Goal: Task Accomplishment & Management: Manage account settings

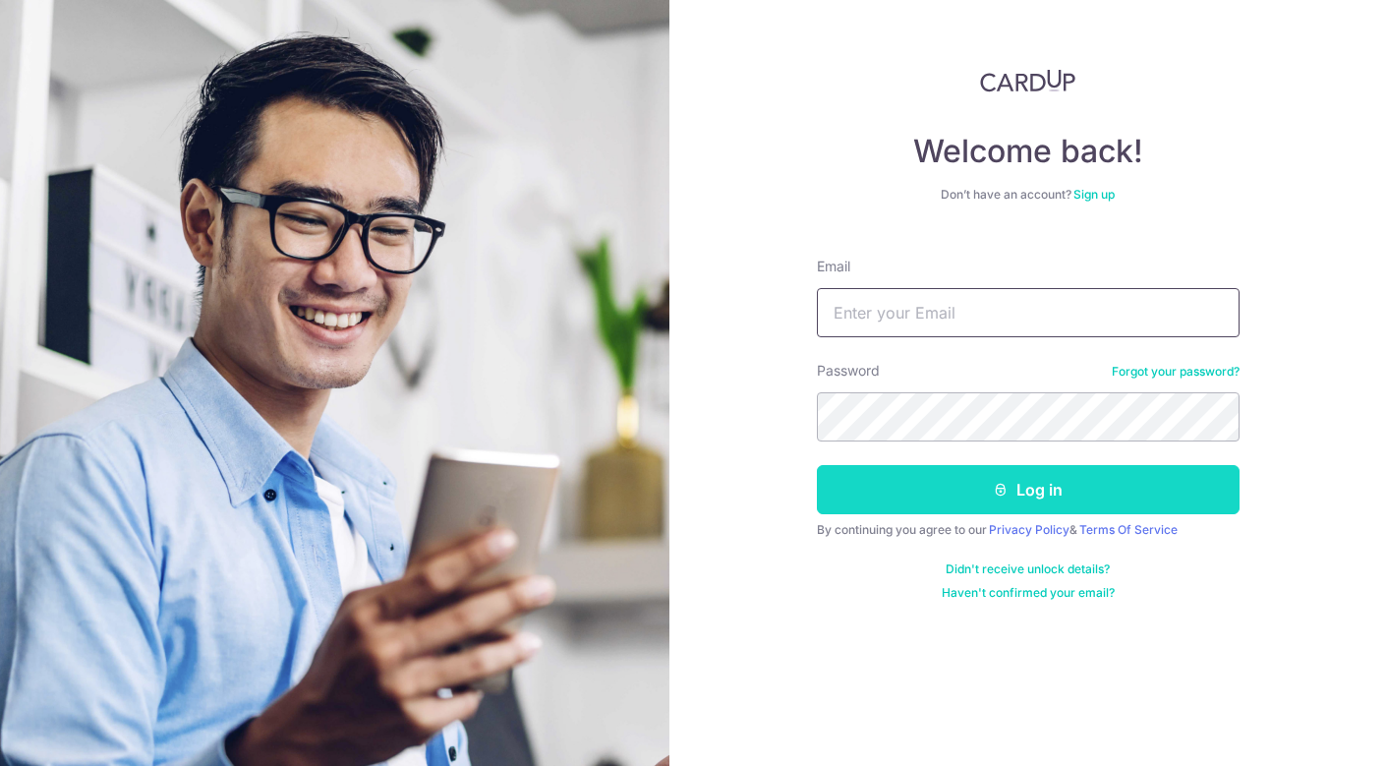
type input "[EMAIL_ADDRESS][DOMAIN_NAME]"
click at [932, 503] on button "Log in" at bounding box center [1028, 489] width 423 height 49
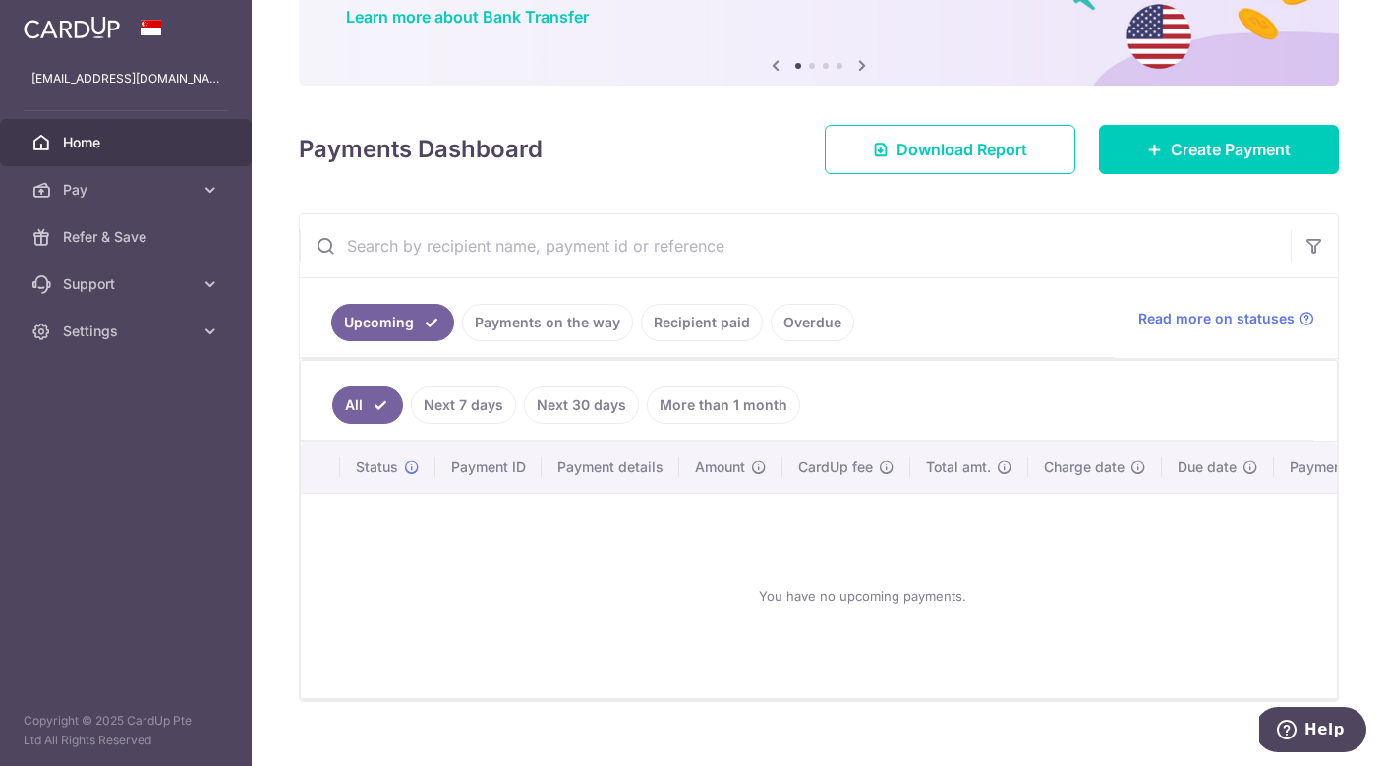
scroll to position [195, 0]
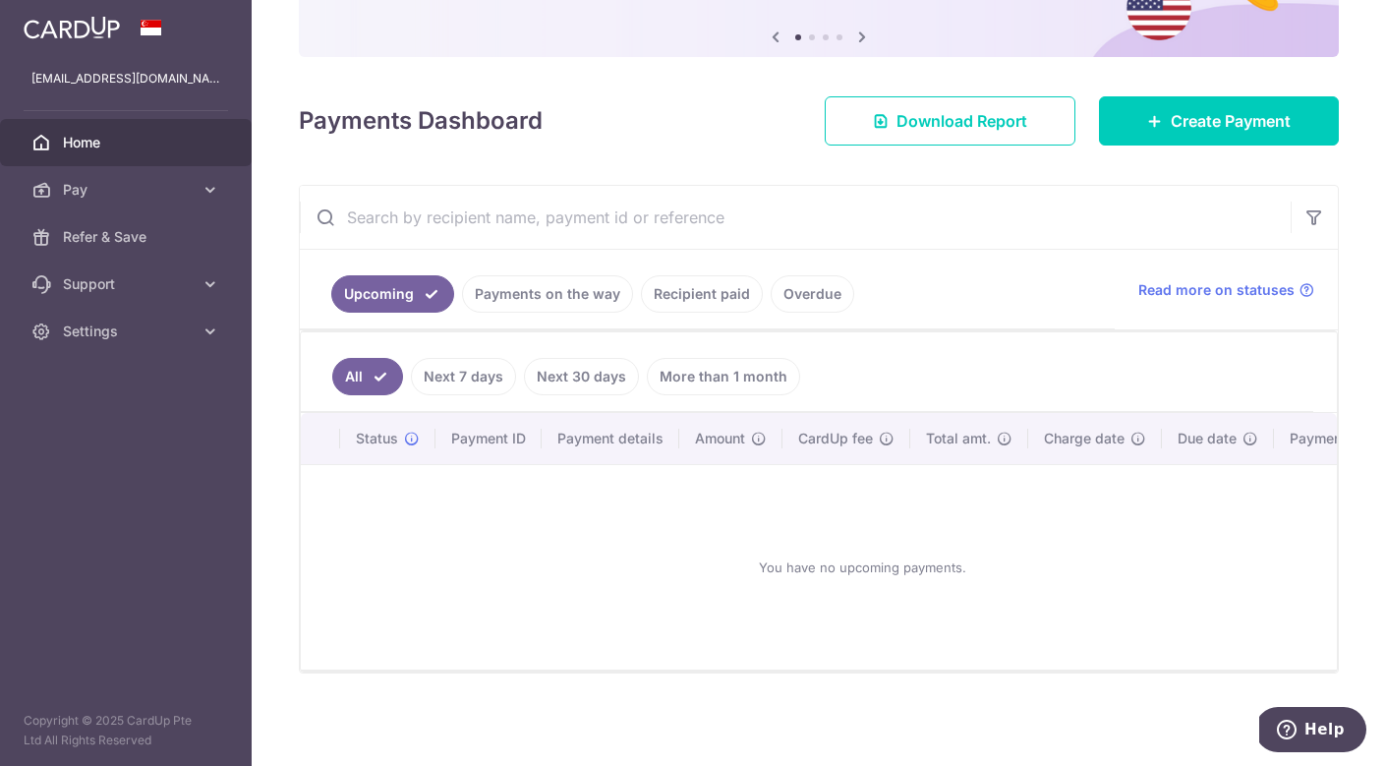
click at [457, 384] on link "Next 7 days" at bounding box center [463, 376] width 105 height 37
click at [596, 366] on link "Next 30 days" at bounding box center [581, 376] width 115 height 37
click at [752, 383] on link "More than 1 month" at bounding box center [723, 376] width 153 height 37
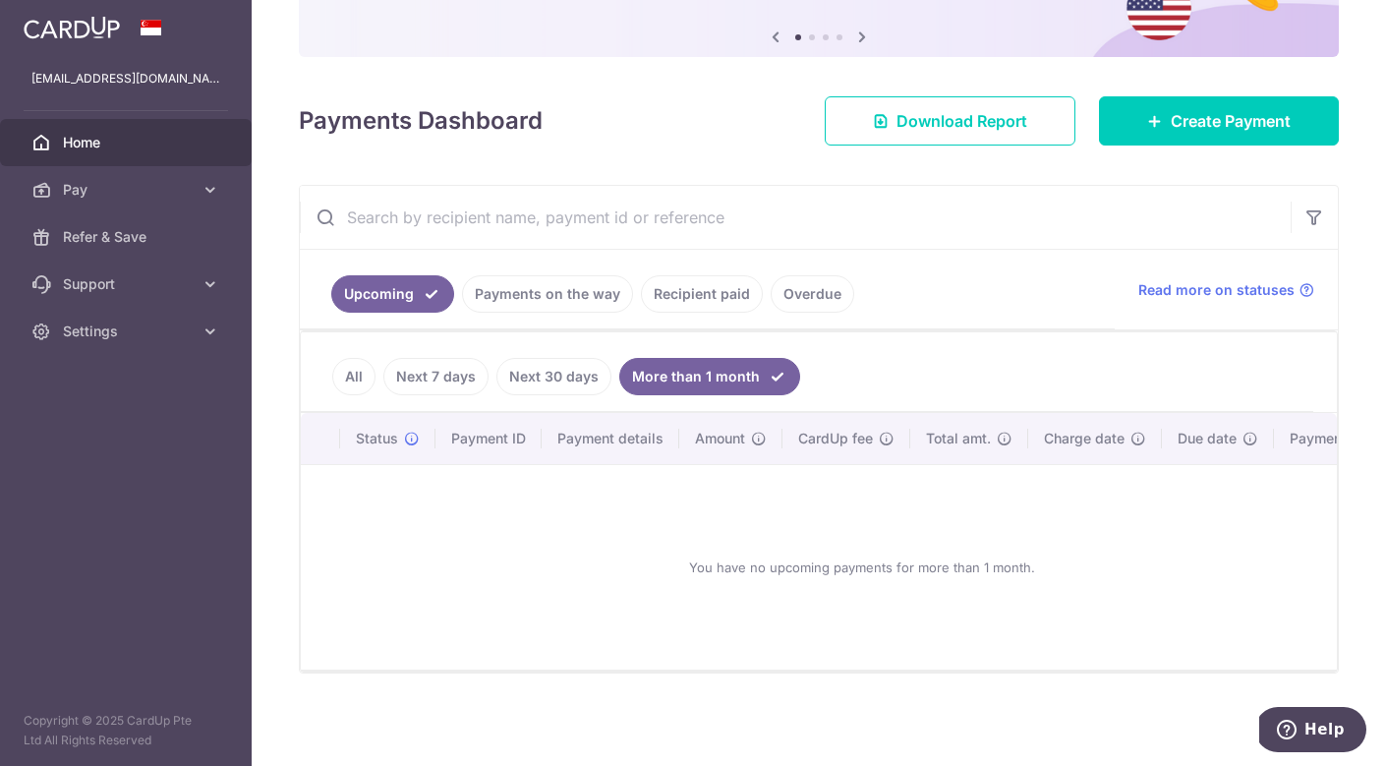
click at [794, 308] on link "Overdue" at bounding box center [813, 293] width 84 height 37
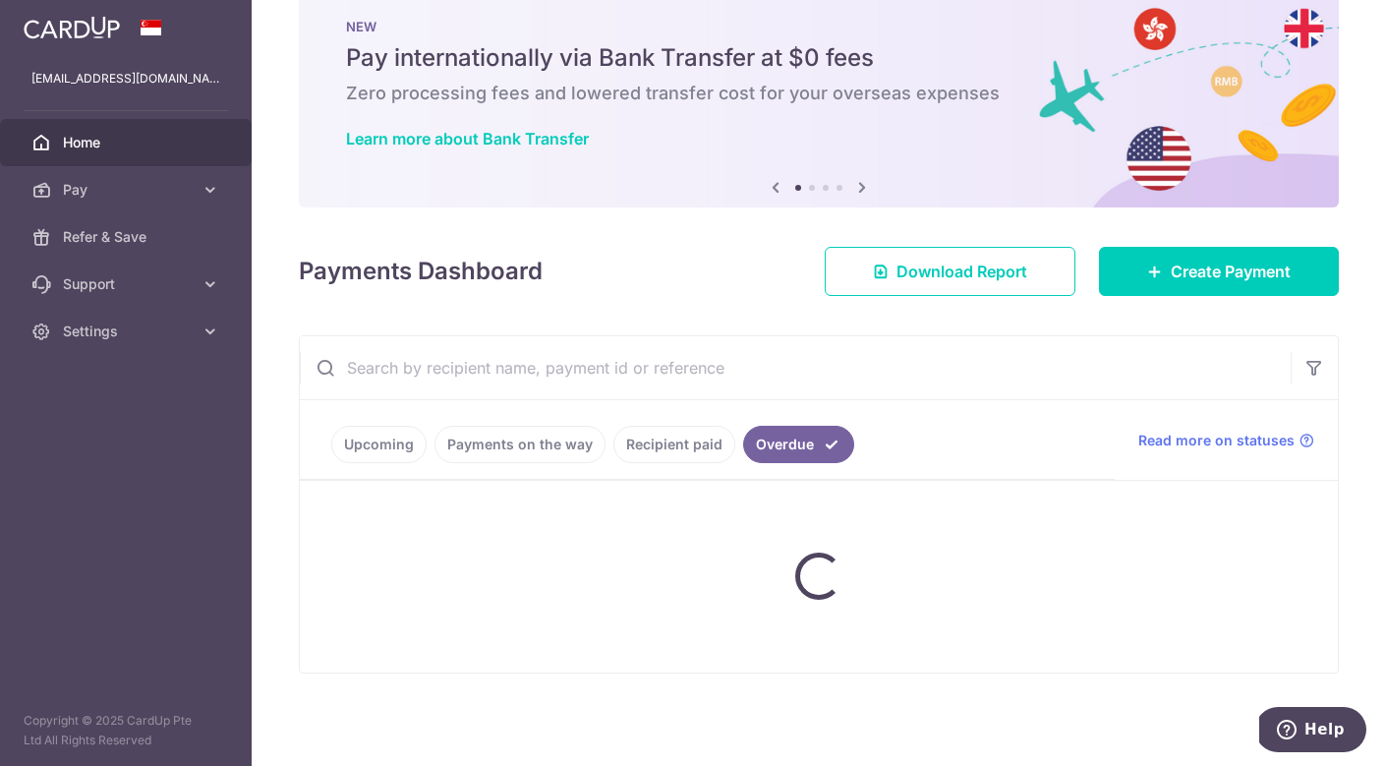
scroll to position [111, 0]
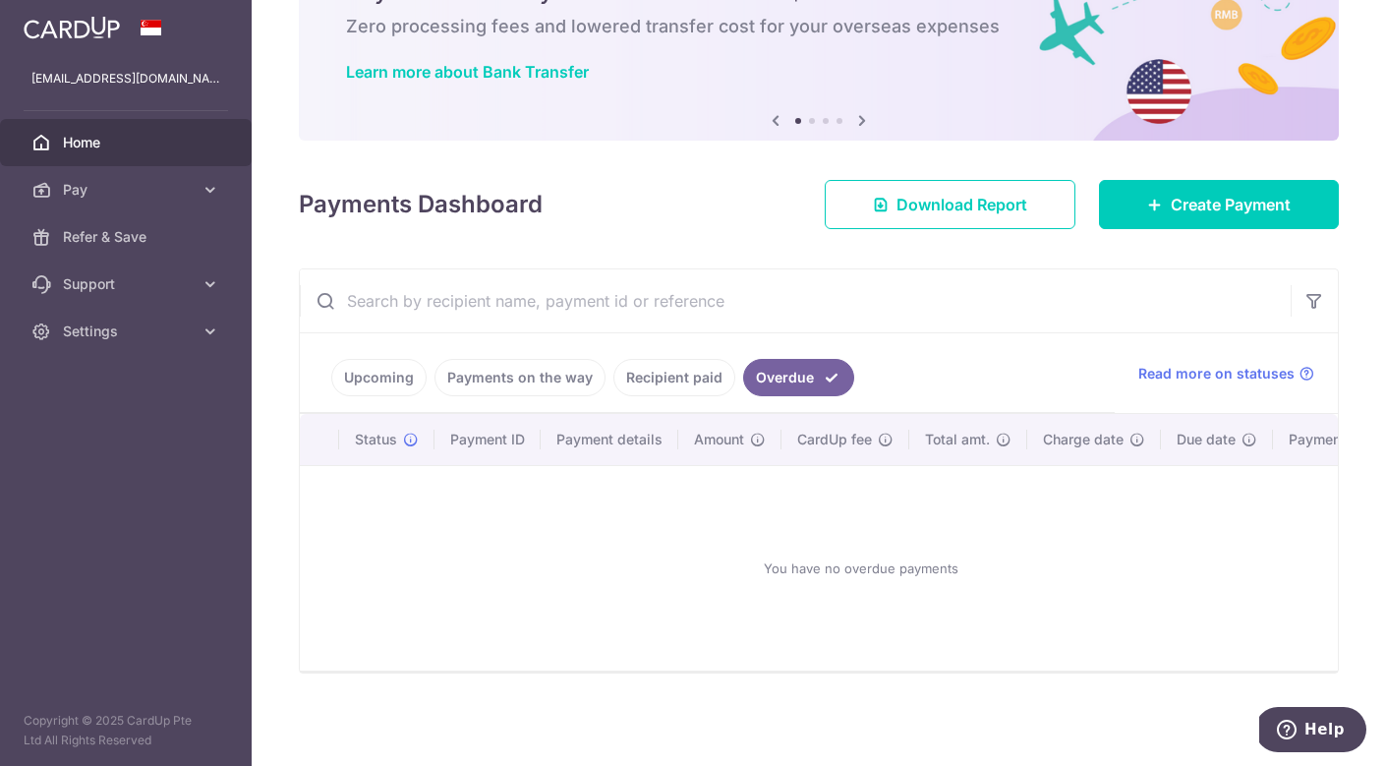
click at [678, 372] on link "Recipient paid" at bounding box center [675, 377] width 122 height 37
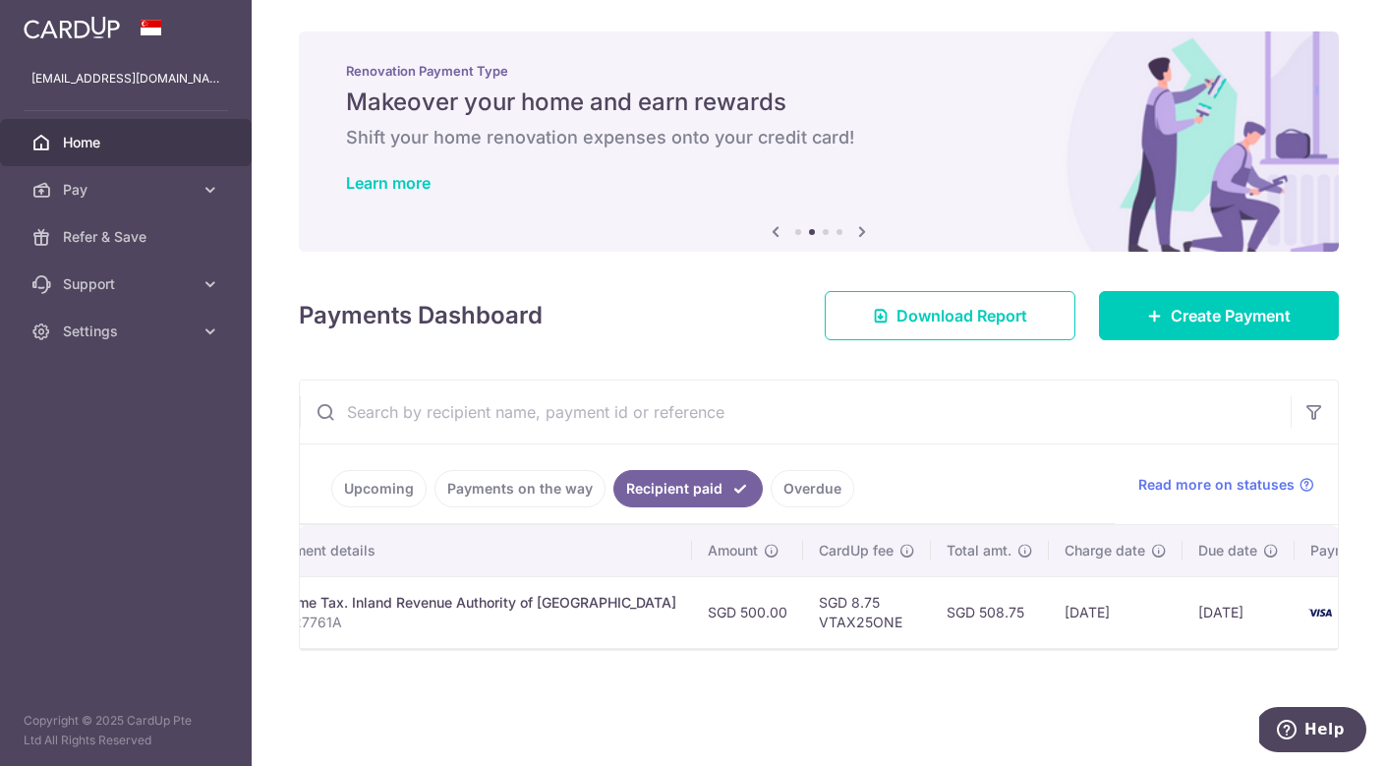
scroll to position [0, 416]
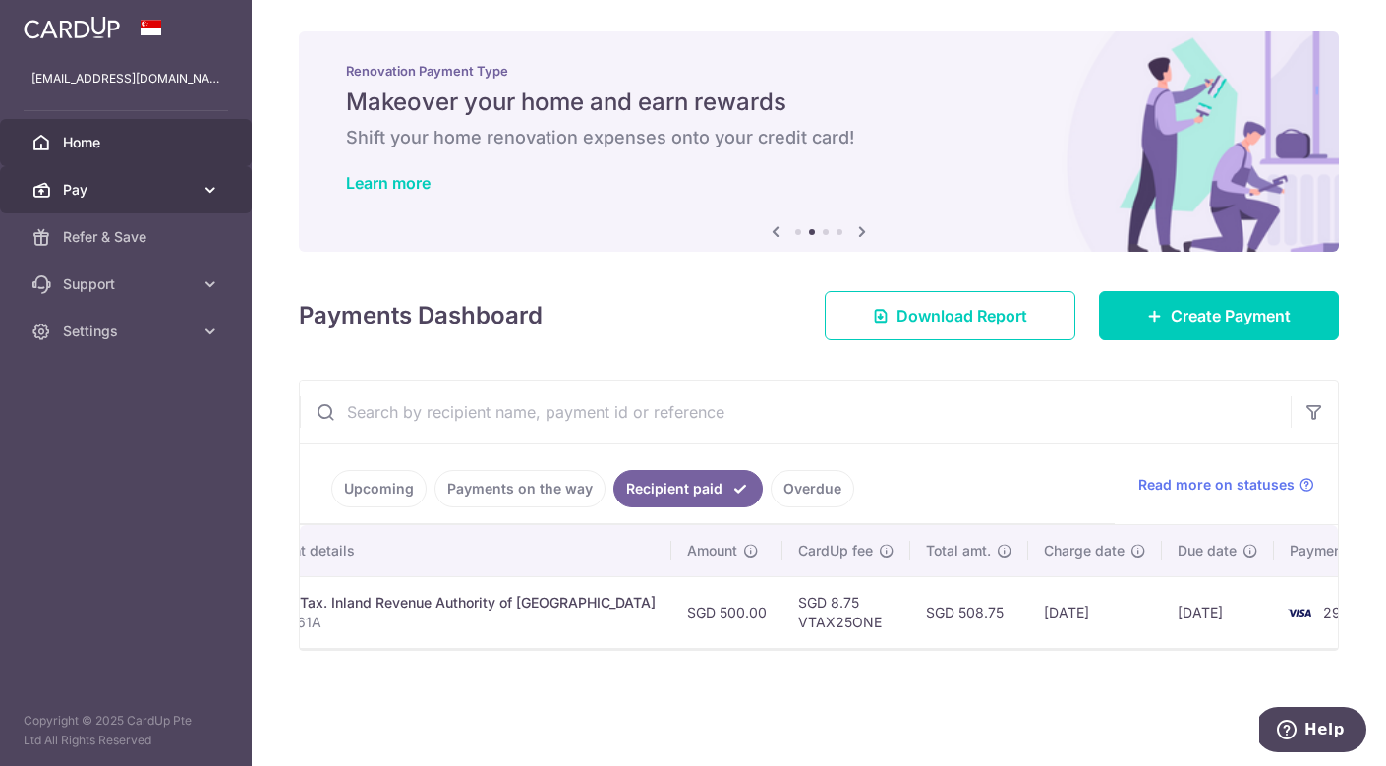
click at [180, 194] on span "Pay" at bounding box center [128, 190] width 130 height 20
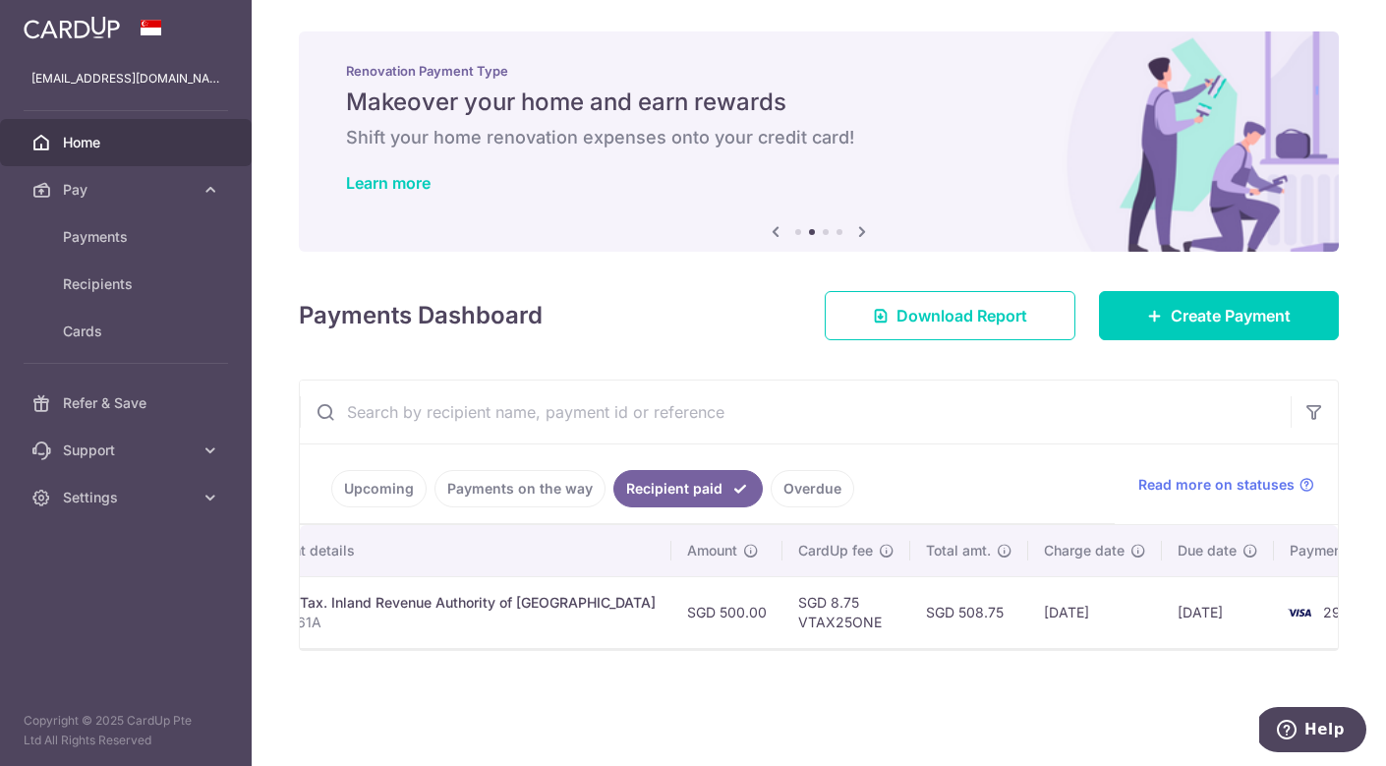
click at [373, 492] on link "Upcoming" at bounding box center [378, 488] width 95 height 37
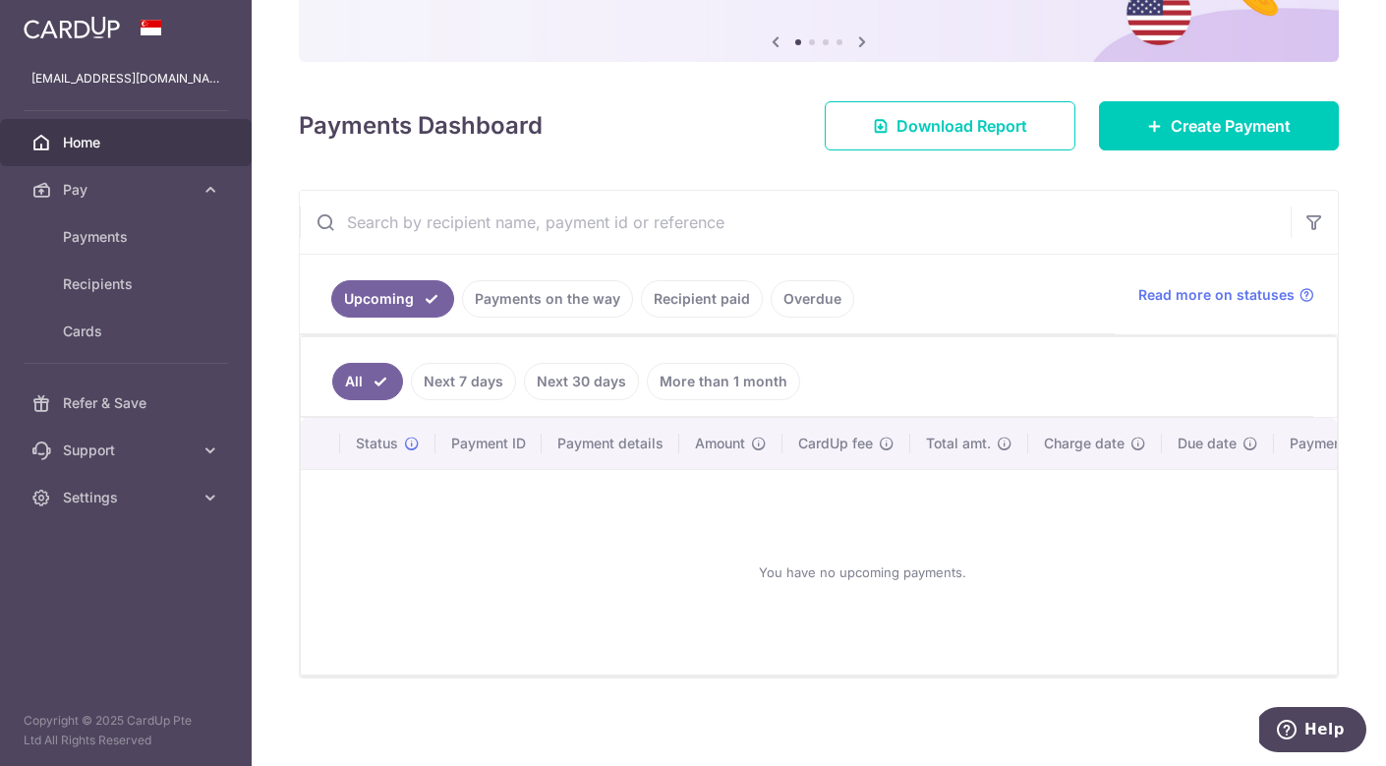
scroll to position [192, 0]
